Goal: Task Accomplishment & Management: Manage account settings

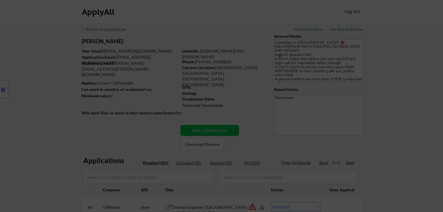
select select ""pending""
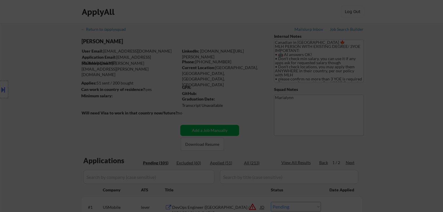
select select ""pending""
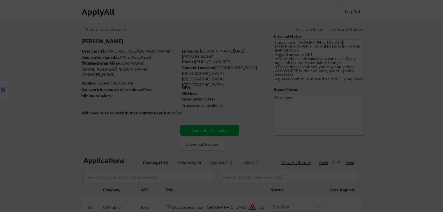
select select ""pending""
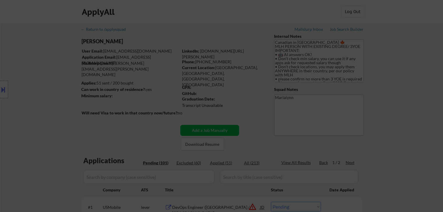
select select ""pending""
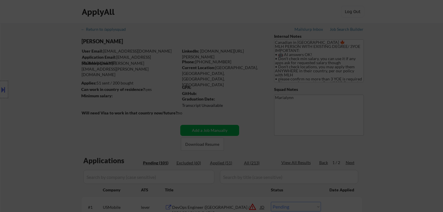
select select ""pending""
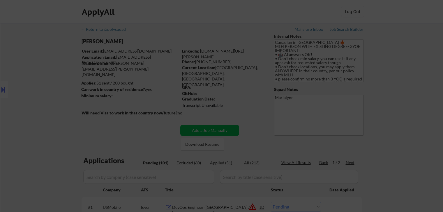
select select ""pending""
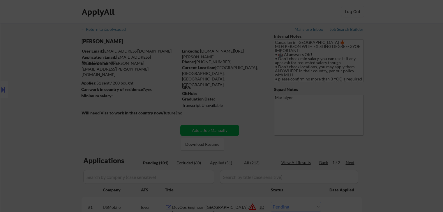
select select ""pending""
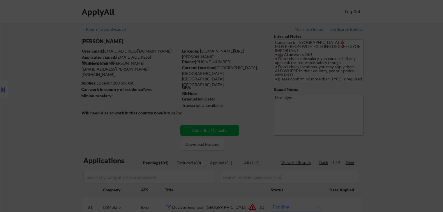
select select ""pending""
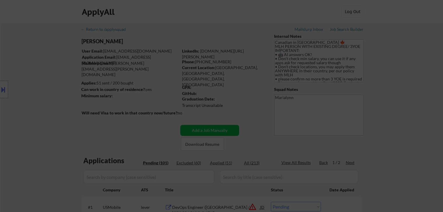
select select ""pending""
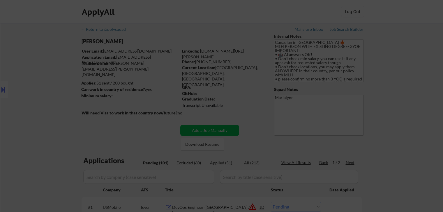
select select ""pending""
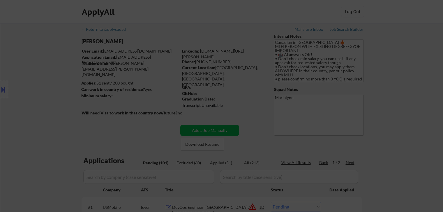
select select ""pending""
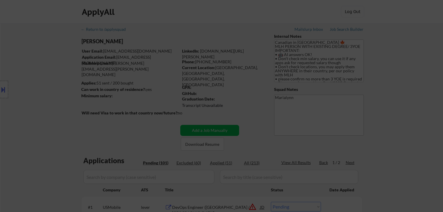
select select ""pending""
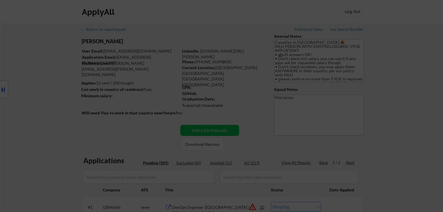
select select ""pending""
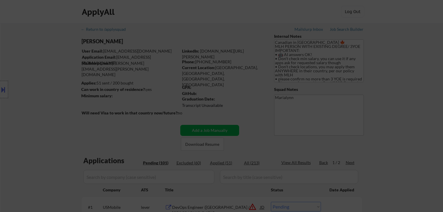
select select ""pending""
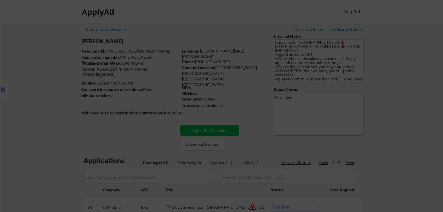
select select ""pending""
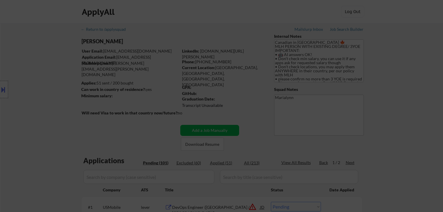
select select ""pending""
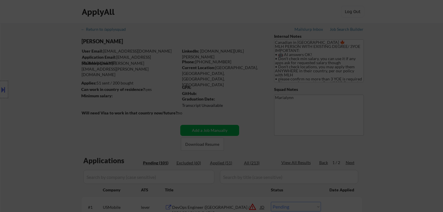
select select ""pending""
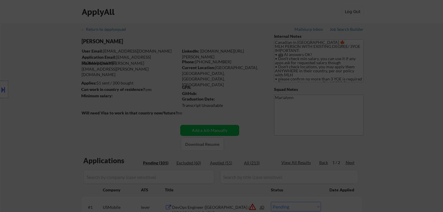
select select ""pending""
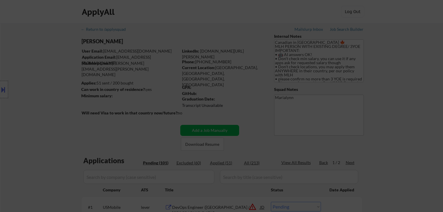
select select ""pending""
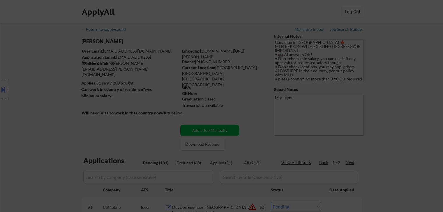
select select ""pending""
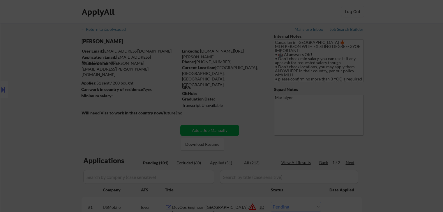
scroll to position [1327, 0]
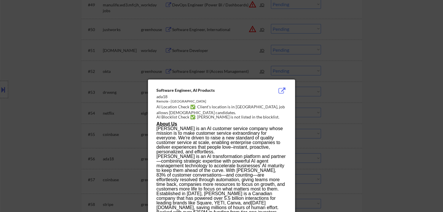
click at [53, 71] on div at bounding box center [221, 106] width 443 height 212
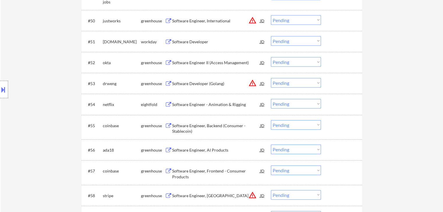
scroll to position [1334, 0]
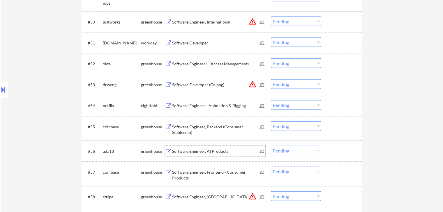
click at [194, 153] on div "Software Engineer, AI Products" at bounding box center [216, 152] width 88 height 6
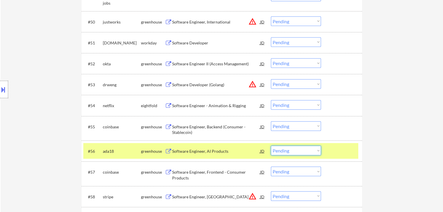
click at [310, 152] on select "Choose an option... Pending Applied Excluded (Questions) Excluded (Expired) Exc…" at bounding box center [296, 151] width 50 height 10
click at [271, 146] on select "Choose an option... Pending Applied Excluded (Questions) Excluded (Expired) Exc…" at bounding box center [296, 151] width 50 height 10
select select ""pending""
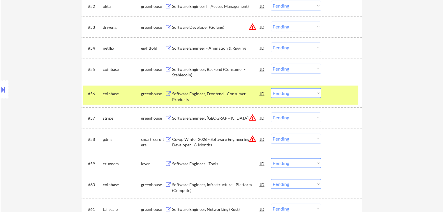
scroll to position [1392, 0]
click at [117, 100] on div "#56 coinbase greenhouse Software Engineer, Frontend - Consumer Products JD warn…" at bounding box center [220, 95] width 275 height 19
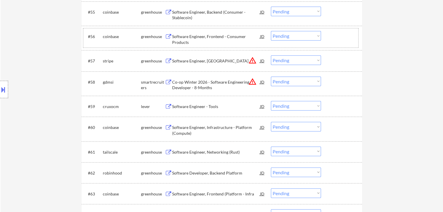
scroll to position [1449, 0]
click at [199, 105] on div "Software Engineer - Tools" at bounding box center [216, 107] width 88 height 6
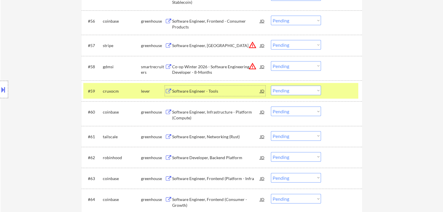
scroll to position [1474, 0]
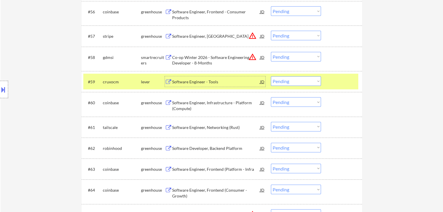
click at [219, 121] on div "#61 tailscale greenhouse Software Engineer, Networking (Rust) JD warning_amber …" at bounding box center [220, 128] width 275 height 16
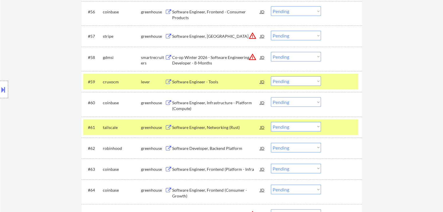
click at [219, 126] on div "Software Engineer, Networking (Rust)" at bounding box center [216, 128] width 88 height 6
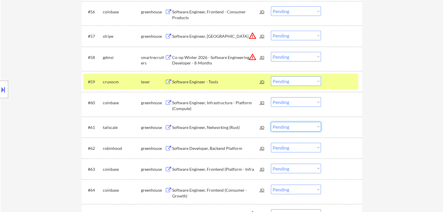
click at [298, 126] on select "Choose an option... Pending Applied Excluded (Questions) Excluded (Expired) Exc…" at bounding box center [296, 127] width 50 height 10
click at [271, 122] on select "Choose an option... Pending Applied Excluded (Questions) Excluded (Expired) Exc…" at bounding box center [296, 127] width 50 height 10
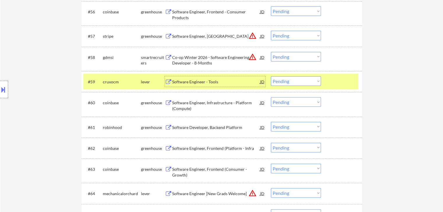
click at [206, 83] on div "Software Engineer - Tools" at bounding box center [216, 82] width 88 height 6
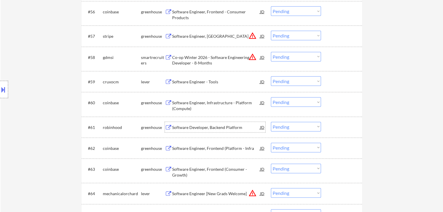
click at [192, 130] on div "Software Developer, Backend Platform" at bounding box center [216, 128] width 88 height 6
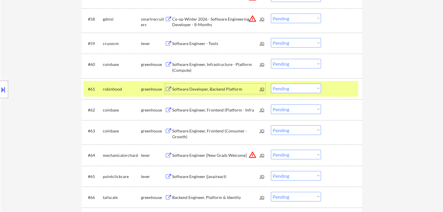
scroll to position [1567, 0]
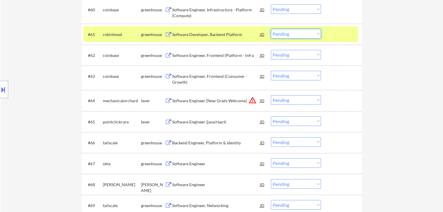
click at [288, 37] on select "Choose an option... Pending Applied Excluded (Questions) Excluded (Expired) Exc…" at bounding box center [296, 34] width 50 height 10
click at [271, 29] on select "Choose an option... Pending Applied Excluded (Questions) Excluded (Expired) Exc…" at bounding box center [296, 34] width 50 height 10
click at [153, 32] on div "greenhouse" at bounding box center [153, 35] width 24 height 6
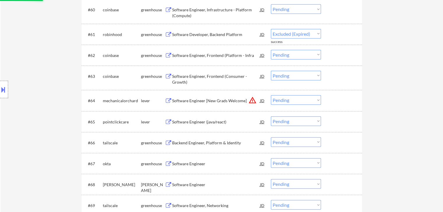
select select ""pending""
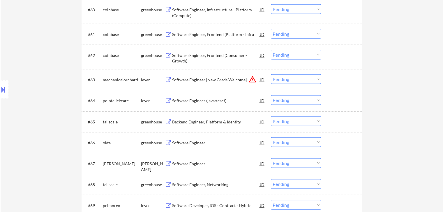
scroll to position [1614, 0]
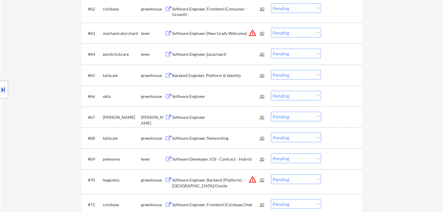
click at [201, 58] on div "Software Engineer (java/react)" at bounding box center [216, 54] width 88 height 10
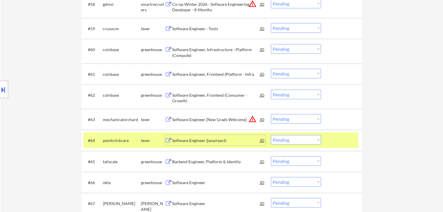
scroll to position [1519, 0]
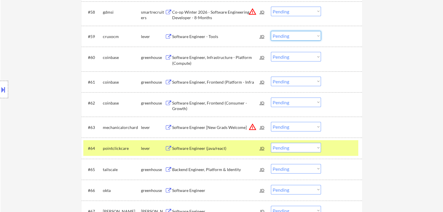
click at [286, 39] on select "Choose an option... Pending Applied Excluded (Questions) Excluded (Expired) Exc…" at bounding box center [296, 36] width 50 height 10
click at [271, 31] on select "Choose an option... Pending Applied Excluded (Questions) Excluded (Expired) Exc…" at bounding box center [296, 36] width 50 height 10
select select ""pending""
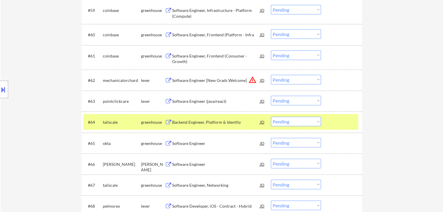
scroll to position [1546, 0]
click at [185, 100] on div "Software Engineer (java/react)" at bounding box center [216, 101] width 88 height 6
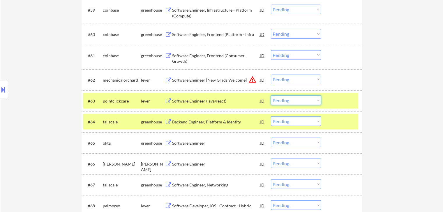
click at [289, 99] on select "Choose an option... Pending Applied Excluded (Questions) Excluded (Expired) Exc…" at bounding box center [296, 101] width 50 height 10
click at [271, 96] on select "Choose an option... Pending Applied Excluded (Questions) Excluded (Expired) Exc…" at bounding box center [296, 101] width 50 height 10
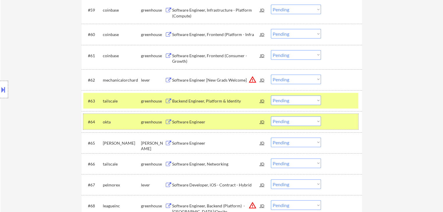
click at [146, 118] on div "greenhouse" at bounding box center [153, 122] width 24 height 10
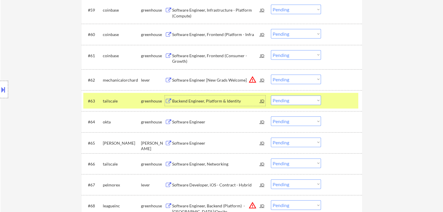
click at [194, 102] on div "Backend Engineer, Platform & Identity" at bounding box center [216, 101] width 88 height 6
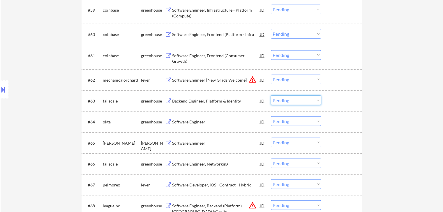
click at [298, 105] on select "Choose an option... Pending Applied Excluded (Questions) Excluded (Expired) Exc…" at bounding box center [296, 101] width 50 height 10
click at [271, 96] on select "Choose an option... Pending Applied Excluded (Questions) Excluded (Expired) Exc…" at bounding box center [296, 101] width 50 height 10
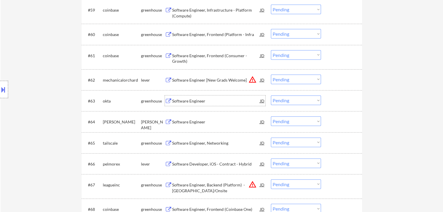
click at [186, 103] on div "Software Engineer" at bounding box center [216, 101] width 88 height 6
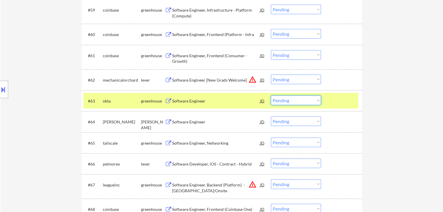
click at [292, 96] on select "Choose an option... Pending Applied Excluded (Questions) Excluded (Expired) Exc…" at bounding box center [296, 101] width 50 height 10
click at [271, 96] on select "Choose an option... Pending Applied Excluded (Questions) Excluded (Expired) Exc…" at bounding box center [296, 101] width 50 height 10
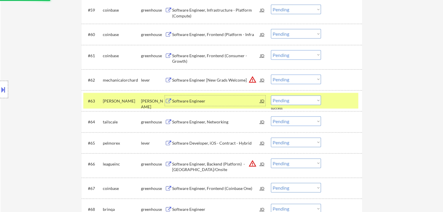
click at [196, 105] on div "Software Engineer" at bounding box center [216, 101] width 88 height 10
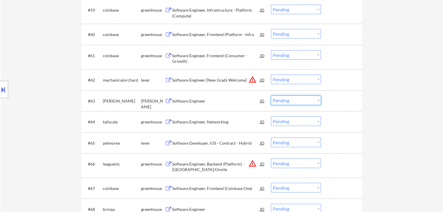
click at [297, 103] on select "Choose an option... Pending Applied Excluded (Questions) Excluded (Expired) Exc…" at bounding box center [296, 101] width 50 height 10
click at [271, 96] on select "Choose an option... Pending Applied Excluded (Questions) Excluded (Expired) Exc…" at bounding box center [296, 101] width 50 height 10
select select ""pending""
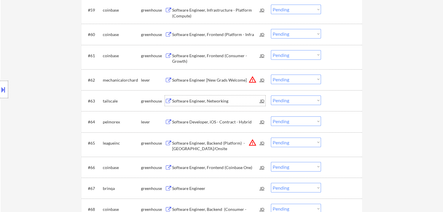
click at [208, 97] on div "Software Engineer, Networking" at bounding box center [216, 101] width 88 height 10
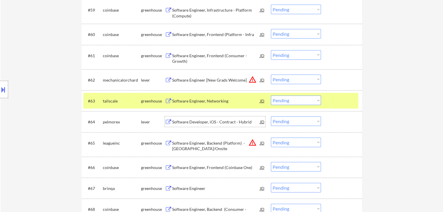
click at [204, 124] on div "Software Developer, iOS - Contract - Hybrid" at bounding box center [216, 122] width 88 height 6
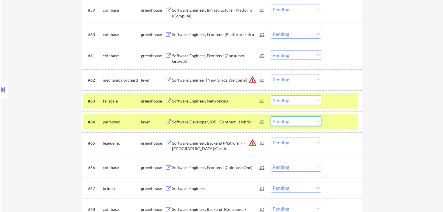
click at [299, 118] on select "Choose an option... Pending Applied Excluded (Questions) Excluded (Expired) Exc…" at bounding box center [296, 122] width 50 height 10
click at [271, 117] on select "Choose an option... Pending Applied Excluded (Questions) Excluded (Expired) Exc…" at bounding box center [296, 122] width 50 height 10
select select ""pending""
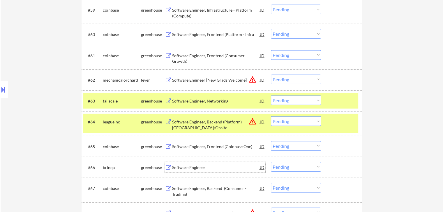
click at [187, 164] on div "Software Engineer" at bounding box center [216, 167] width 88 height 10
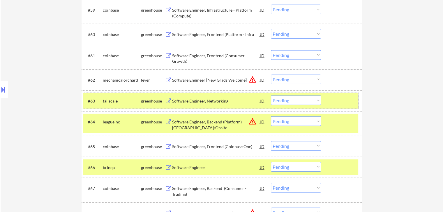
click at [151, 99] on div "greenhouse" at bounding box center [153, 101] width 24 height 6
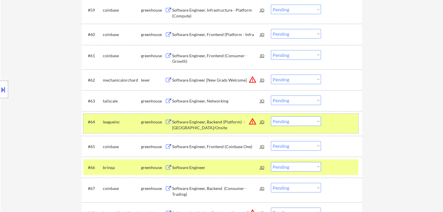
click at [148, 120] on div "greenhouse" at bounding box center [153, 122] width 24 height 6
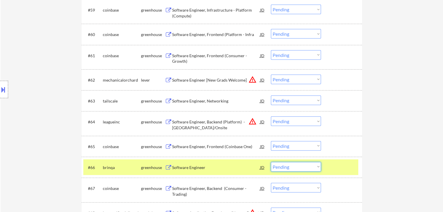
click at [296, 165] on select "Choose an option... Pending Applied Excluded (Questions) Excluded (Expired) Exc…" at bounding box center [296, 167] width 50 height 10
click at [271, 162] on select "Choose an option... Pending Applied Excluded (Questions) Excluded (Expired) Exc…" at bounding box center [296, 167] width 50 height 10
select select ""pending""
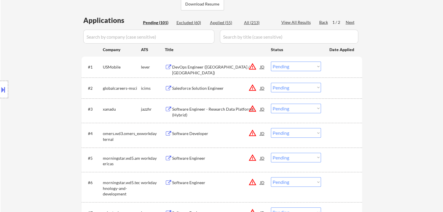
scroll to position [0, 0]
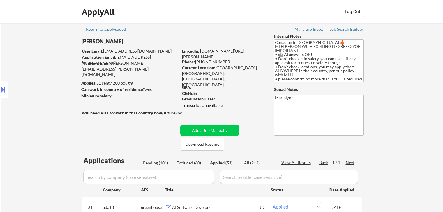
select select ""applied""
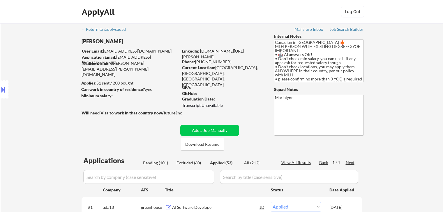
select select ""applied""
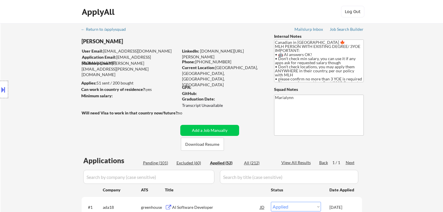
select select ""applied""
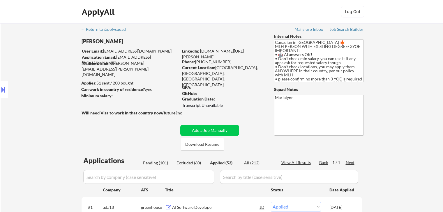
select select ""applied""
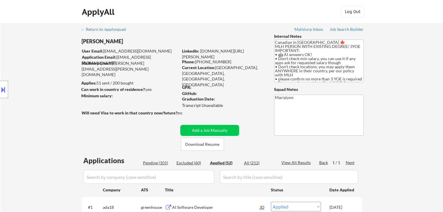
select select ""applied""
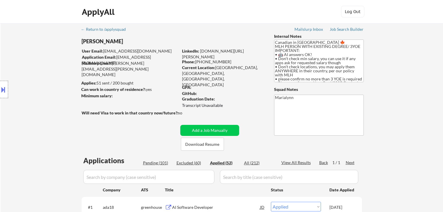
select select ""applied""
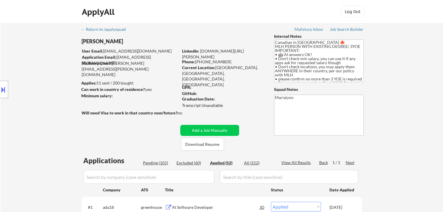
select select ""applied""
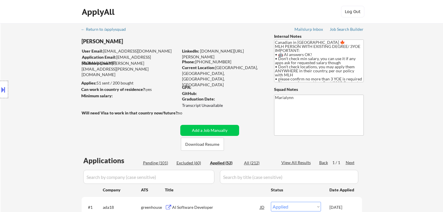
select select ""applied""
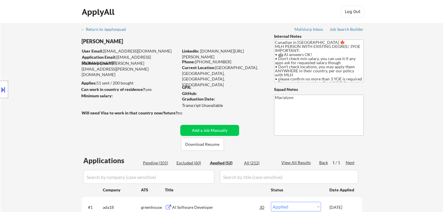
select select ""applied""
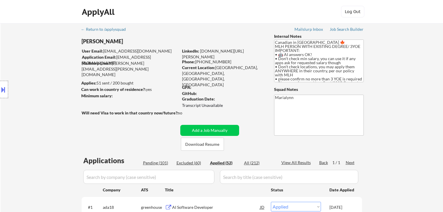
select select ""applied""
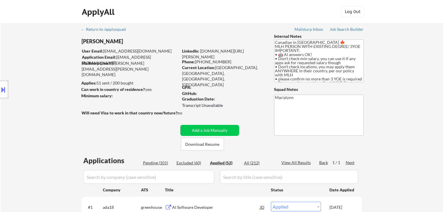
select select ""applied""
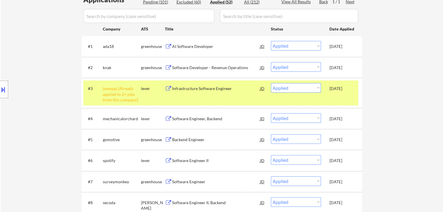
scroll to position [170, 0]
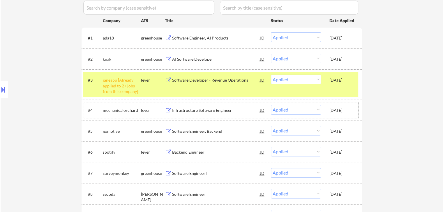
click at [339, 112] on div "Oct 4, 2025" at bounding box center [342, 111] width 26 height 6
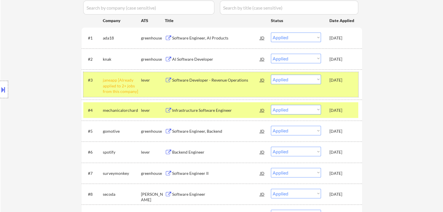
click at [346, 81] on div "Oct 4, 2025" at bounding box center [342, 80] width 26 height 6
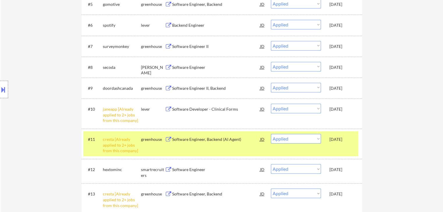
scroll to position [298, 0]
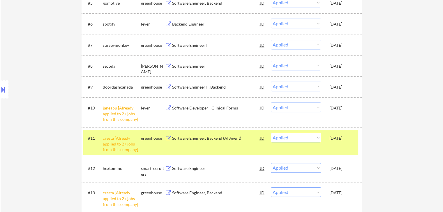
select select ""applied""
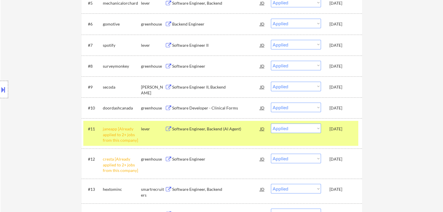
select select ""applied""
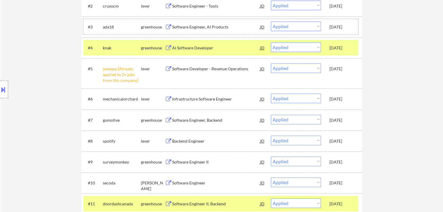
scroll to position [222, 0]
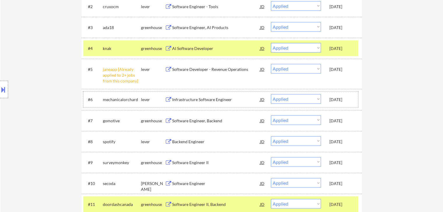
click at [343, 105] on div "#6 mechanicalorchard lever Infrastructure Software Engineer JD warning_amber Ch…" at bounding box center [220, 100] width 275 height 16
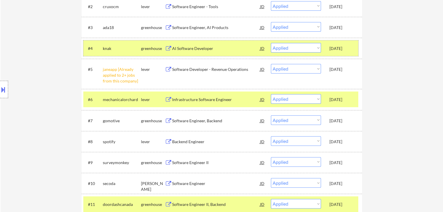
click at [340, 47] on div "Oct 4, 2025" at bounding box center [342, 49] width 26 height 6
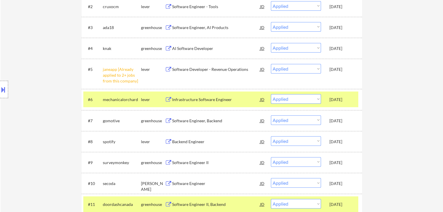
select select ""applied""
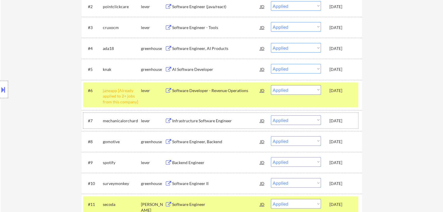
click at [341, 118] on div "Oct 4, 2025" at bounding box center [342, 121] width 26 height 6
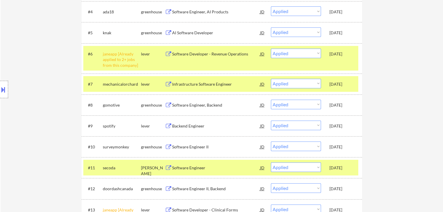
scroll to position [262, 0]
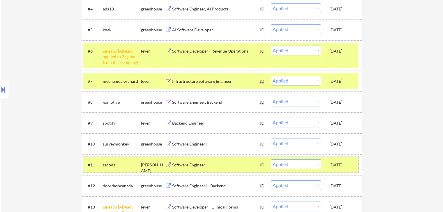
click at [341, 167] on div "Oct 3, 2025" at bounding box center [342, 165] width 26 height 6
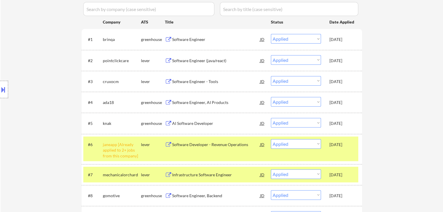
scroll to position [166, 0]
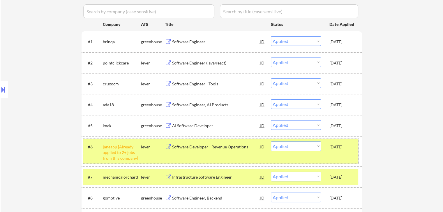
click at [337, 153] on div "#6 janeapp [Already applied to 2+ jobs from this company] lever Software Develo…" at bounding box center [220, 151] width 275 height 25
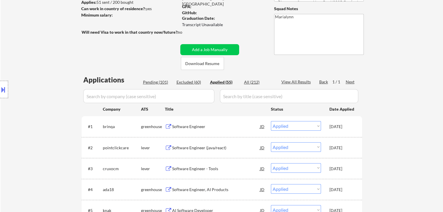
scroll to position [80, 0]
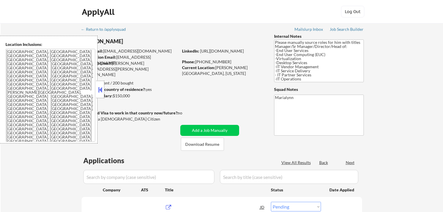
select select ""pending""
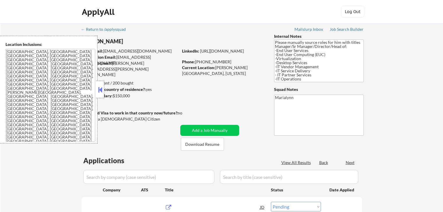
select select ""pending""
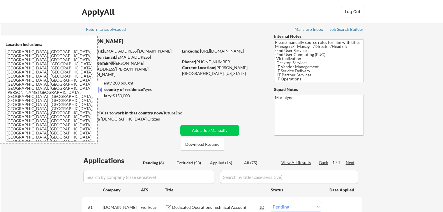
click at [99, 86] on button at bounding box center [100, 90] width 6 height 9
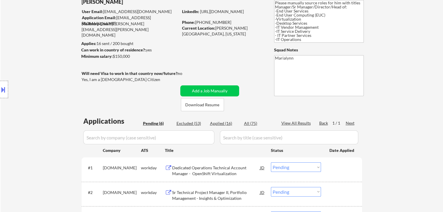
scroll to position [40, 0]
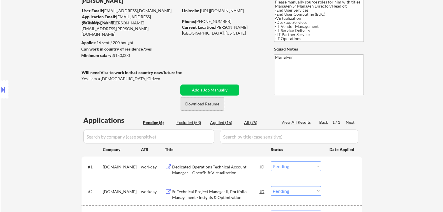
click at [199, 104] on button "Download Resume" at bounding box center [202, 104] width 43 height 13
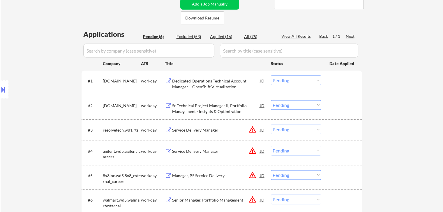
scroll to position [126, 0]
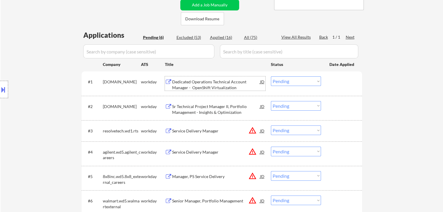
click at [208, 82] on div "Dedicated Operations Technical Account Manager - OpenShift Virtualization" at bounding box center [216, 84] width 88 height 11
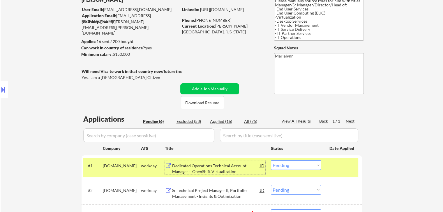
scroll to position [41, 0]
copy div "253-888-5638"
drag, startPoint x: 195, startPoint y: 20, endPoint x: 221, endPoint y: 20, distance: 26.2
click at [221, 20] on div "Phone: 253-888-5638" at bounding box center [223, 21] width 82 height 6
click at [303, 167] on select "Choose an option... Pending Applied Excluded (Questions) Excluded (Expired) Exc…" at bounding box center [296, 166] width 50 height 10
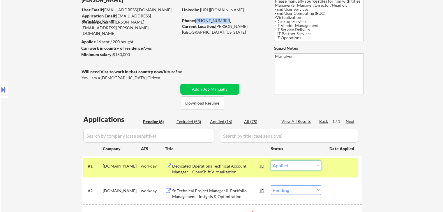
click at [271, 161] on select "Choose an option... Pending Applied Excluded (Questions) Excluded (Expired) Exc…" at bounding box center [296, 166] width 50 height 10
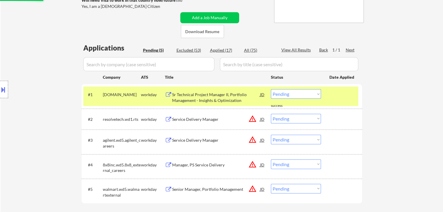
scroll to position [113, 0]
click at [190, 100] on div "Sr Technical Project Manager II, Portfolio Management - Insights & Optimization" at bounding box center [216, 97] width 88 height 11
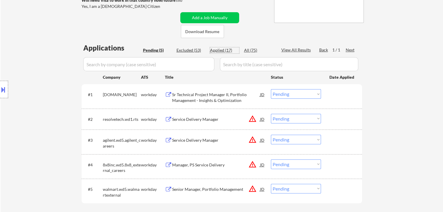
click at [216, 52] on div "Applied (17)" at bounding box center [224, 50] width 29 height 6
select select ""applied""
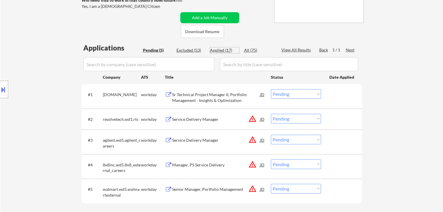
select select ""applied""
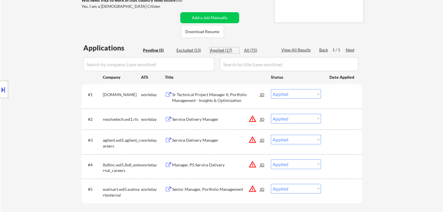
select select ""applied""
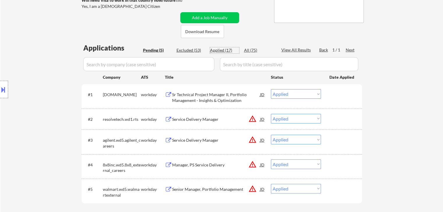
select select ""applied""
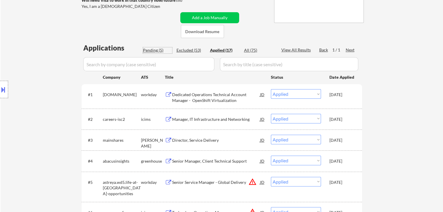
click at [155, 48] on div "Pending (5)" at bounding box center [157, 50] width 29 height 6
select select ""pending""
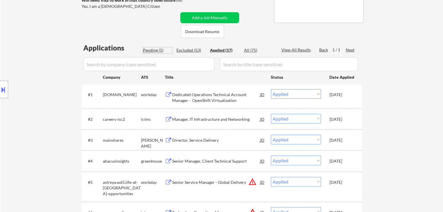
select select ""pending""
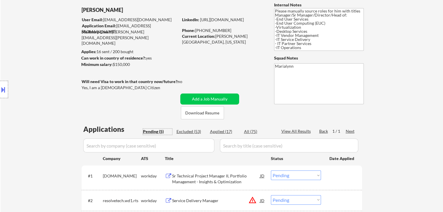
scroll to position [20, 0]
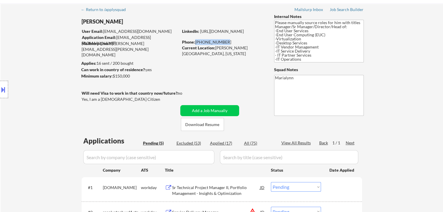
copy div "253-888-5638"
drag, startPoint x: 195, startPoint y: 43, endPoint x: 224, endPoint y: 41, distance: 29.1
click at [224, 41] on div "Phone: 253-888-5638" at bounding box center [223, 42] width 82 height 6
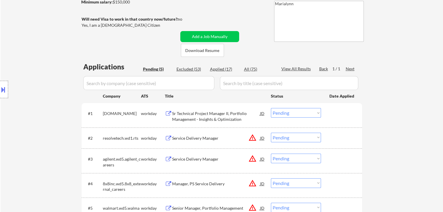
scroll to position [95, 0]
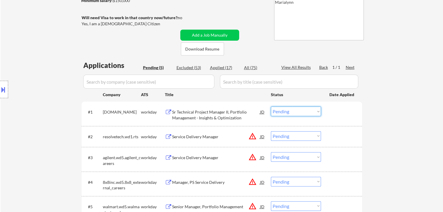
click at [293, 112] on select "Choose an option... Pending Applied Excluded (Questions) Excluded (Expired) Exc…" at bounding box center [296, 112] width 50 height 10
click at [271, 107] on select "Choose an option... Pending Applied Excluded (Questions) Excluded (Expired) Exc…" at bounding box center [296, 112] width 50 height 10
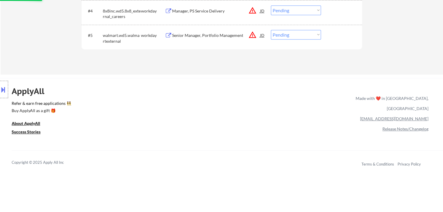
select select ""pending""
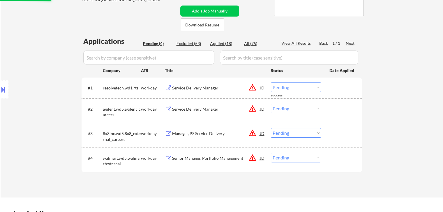
scroll to position [119, 0]
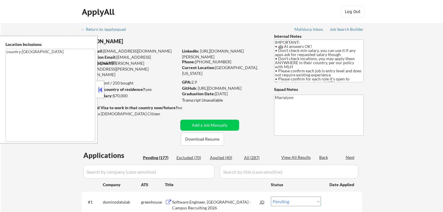
select select ""pending""
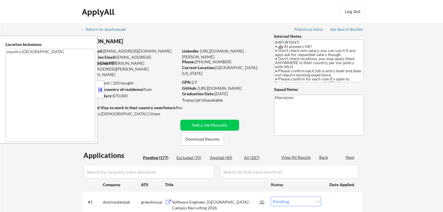
select select ""pending""
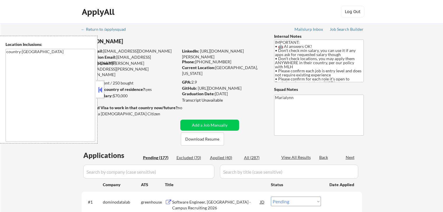
select select ""pending""
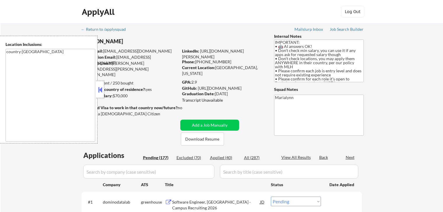
select select ""pending""
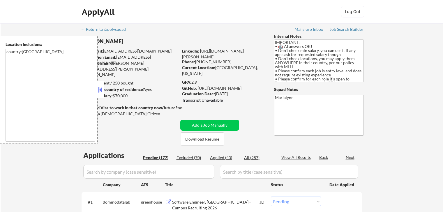
select select ""pending""
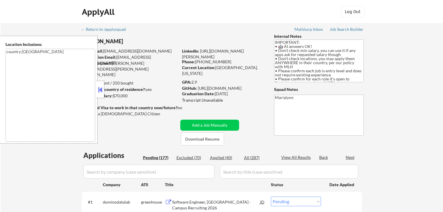
select select ""pending""
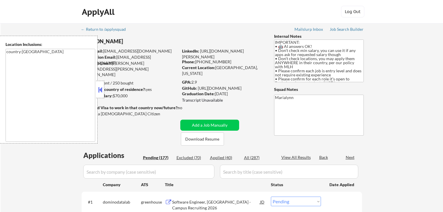
select select ""pending""
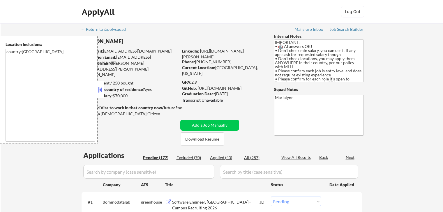
select select ""pending""
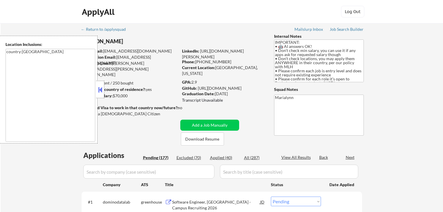
select select ""pending""
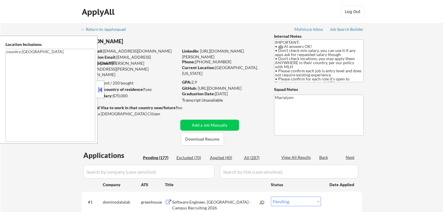
select select ""pending""
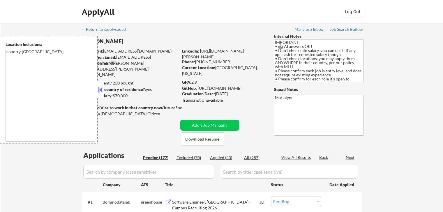
select select ""pending""
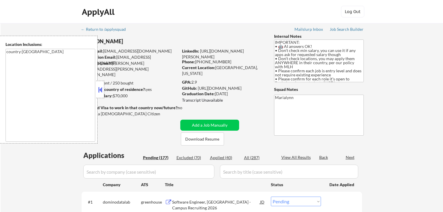
select select ""pending""
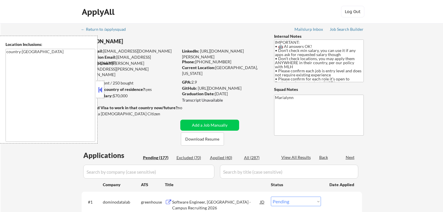
select select ""pending""
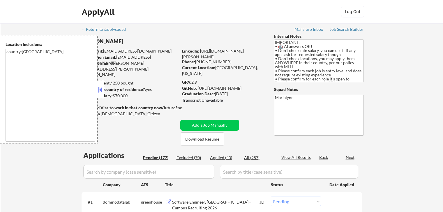
select select ""pending""
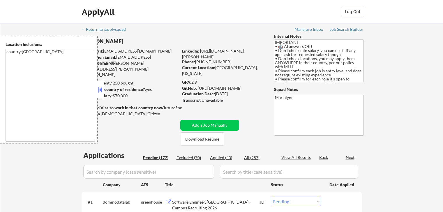
select select ""pending""
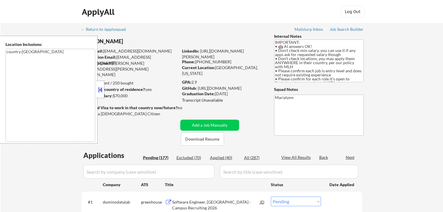
select select ""pending""
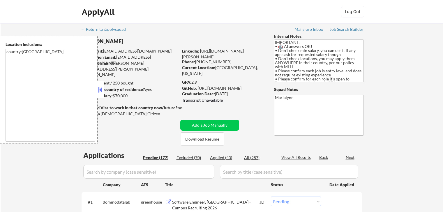
select select ""pending""
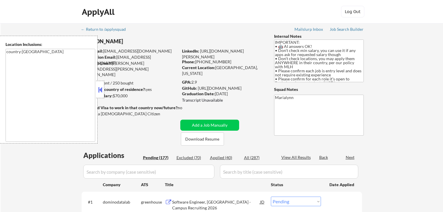
select select ""pending""
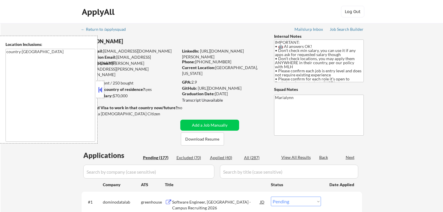
select select ""pending""
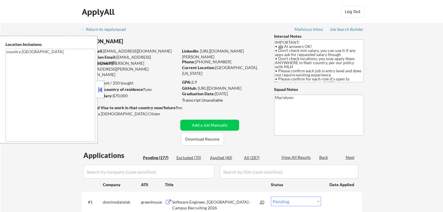
select select ""pending""
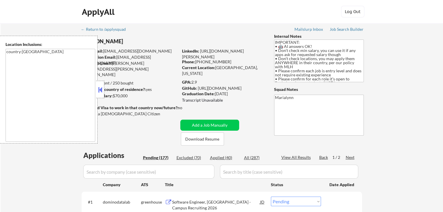
click at [102, 91] on button at bounding box center [100, 90] width 6 height 9
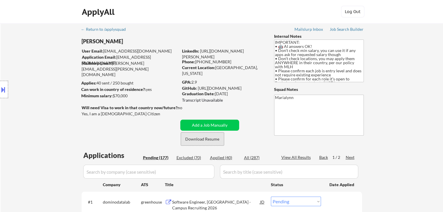
click at [200, 142] on button "Download Resume" at bounding box center [202, 139] width 43 height 13
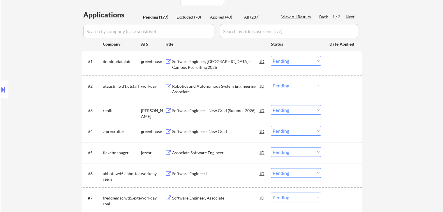
scroll to position [133, 0]
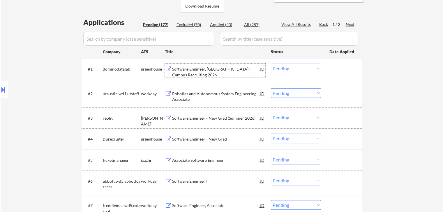
click at [207, 68] on div "Software Engineer, New Grad - Campus Recruiting 2026" at bounding box center [216, 71] width 88 height 11
